Goal: Task Accomplishment & Management: Use online tool/utility

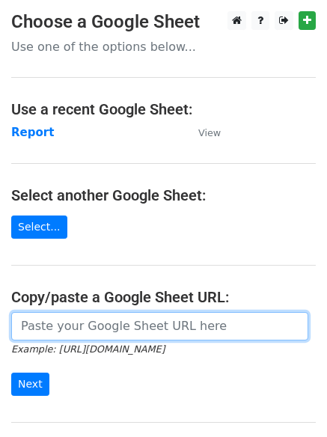
click at [46, 328] on input "url" at bounding box center [159, 326] width 297 height 28
paste input "[URL][DOMAIN_NAME]"
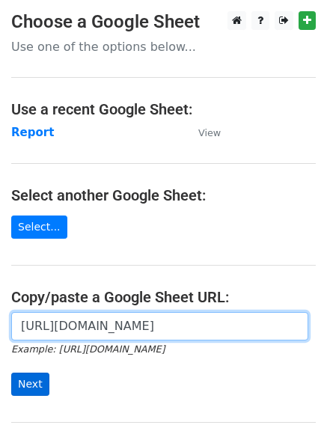
type input "[URL][DOMAIN_NAME]"
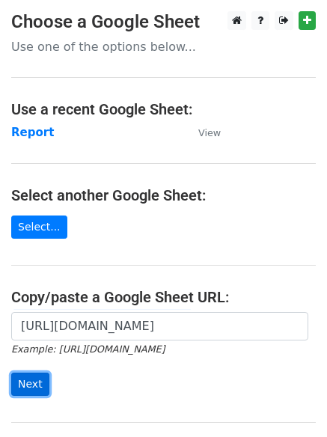
click at [29, 378] on input "Next" at bounding box center [30, 383] width 38 height 23
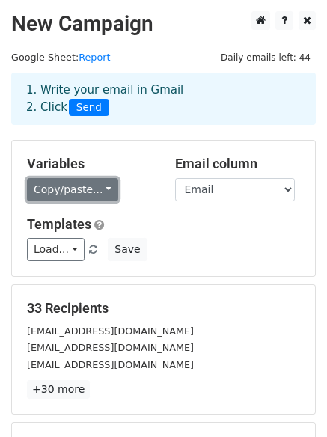
click at [99, 188] on link "Copy/paste..." at bounding box center [72, 189] width 91 height 23
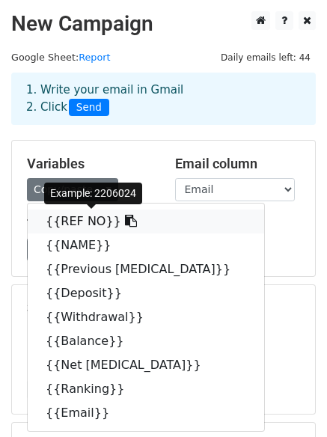
click at [125, 221] on icon at bounding box center [131, 221] width 12 height 12
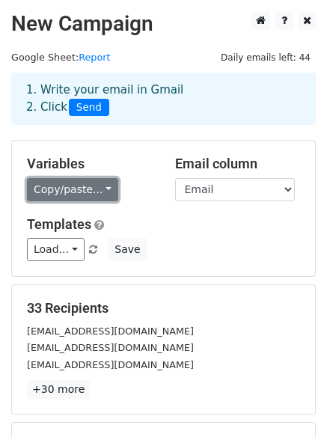
click at [103, 188] on link "Copy/paste..." at bounding box center [72, 189] width 91 height 23
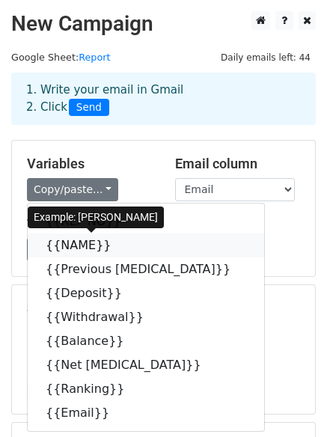
drag, startPoint x: 107, startPoint y: 242, endPoint x: 53, endPoint y: 245, distance: 53.9
click at [115, 243] on icon at bounding box center [121, 245] width 12 height 12
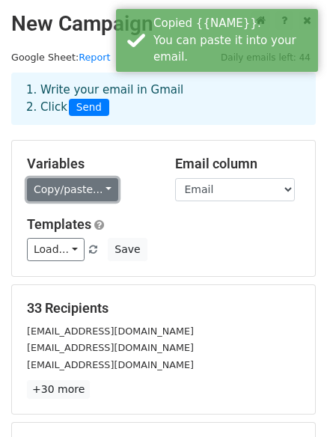
click at [103, 191] on link "Copy/paste..." at bounding box center [72, 189] width 91 height 23
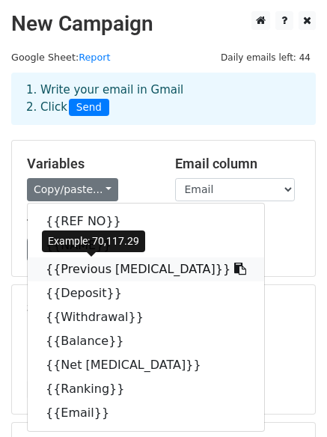
click at [234, 268] on icon at bounding box center [240, 269] width 12 height 12
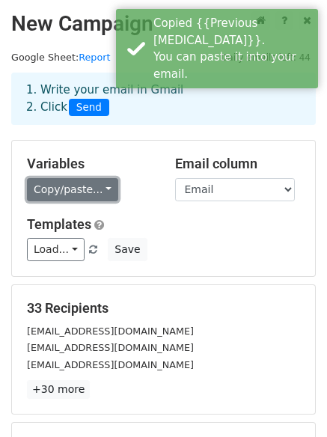
click at [98, 192] on link "Copy/paste..." at bounding box center [72, 189] width 91 height 23
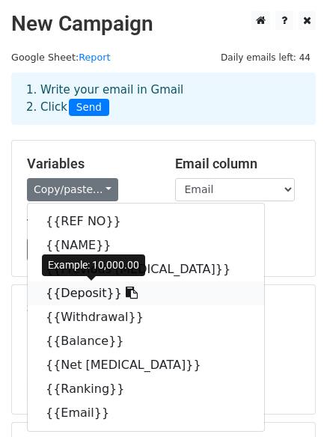
click at [126, 295] on icon at bounding box center [132, 292] width 12 height 12
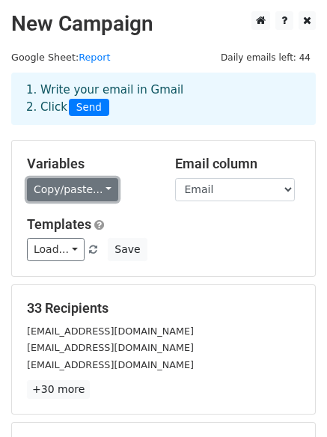
click at [101, 192] on link "Copy/paste..." at bounding box center [72, 189] width 91 height 23
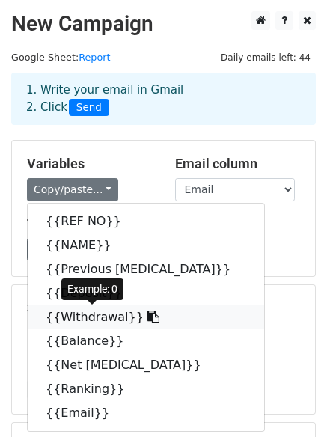
click at [147, 318] on icon at bounding box center [153, 316] width 12 height 12
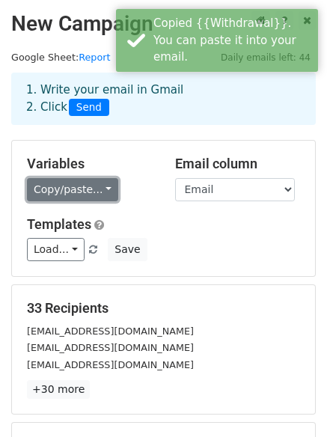
click at [99, 196] on link "Copy/paste..." at bounding box center [72, 189] width 91 height 23
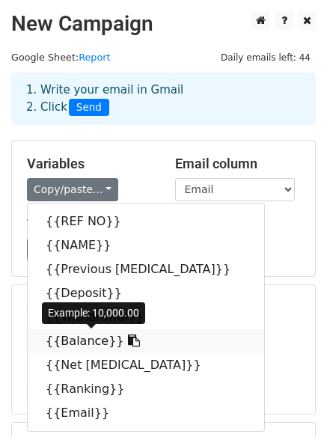
click at [128, 340] on icon at bounding box center [134, 340] width 12 height 12
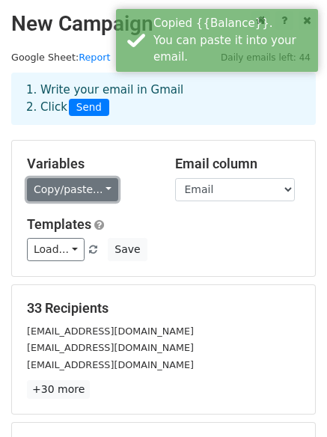
click at [102, 195] on link "Copy/paste..." at bounding box center [72, 189] width 91 height 23
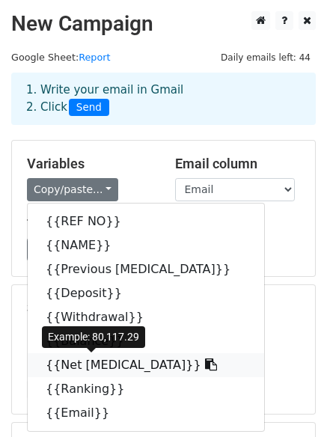
click at [205, 367] on icon at bounding box center [211, 364] width 12 height 12
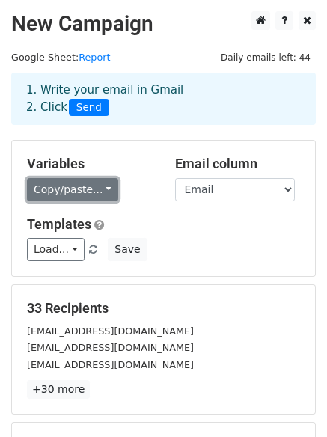
click at [92, 190] on link "Copy/paste..." at bounding box center [72, 189] width 91 height 23
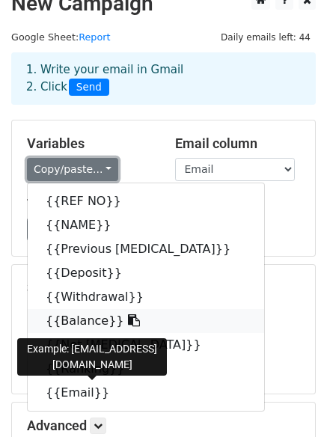
scroll to position [75, 0]
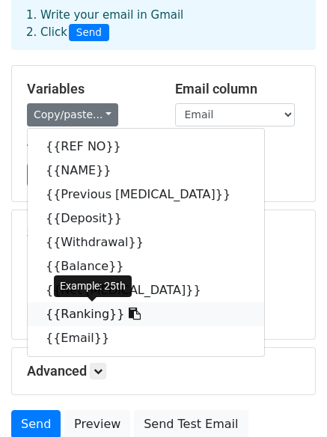
click at [129, 315] on icon at bounding box center [135, 313] width 12 height 12
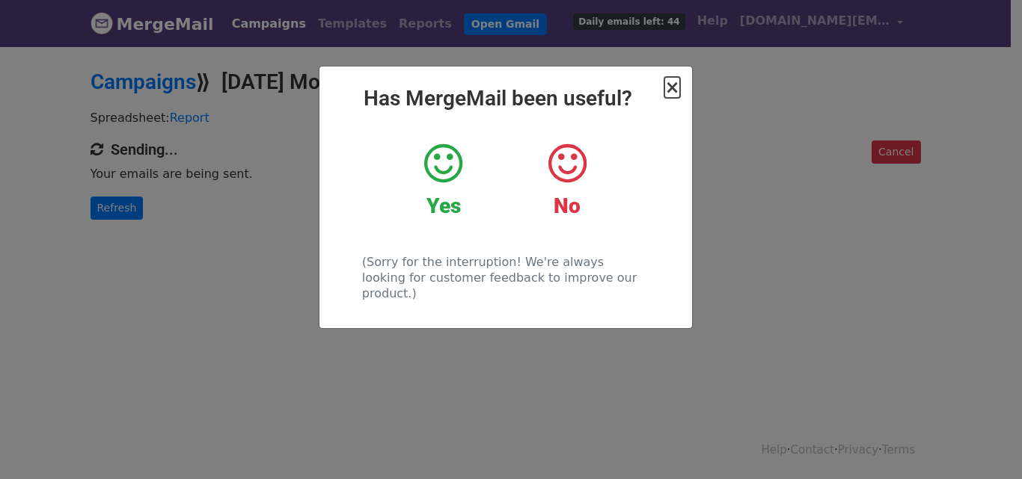
click at [674, 86] on span "×" at bounding box center [671, 87] width 15 height 21
